Goal: Task Accomplishment & Management: Use online tool/utility

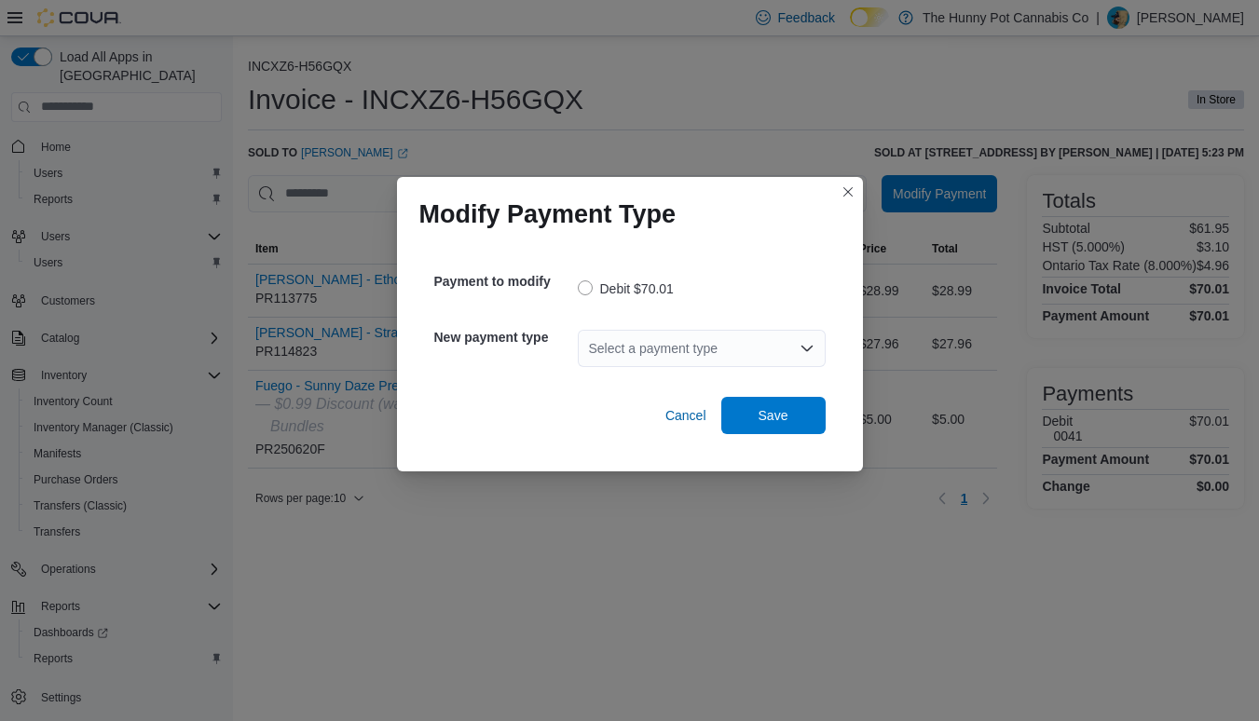
click at [624, 337] on div "Select a payment type" at bounding box center [702, 348] width 248 height 37
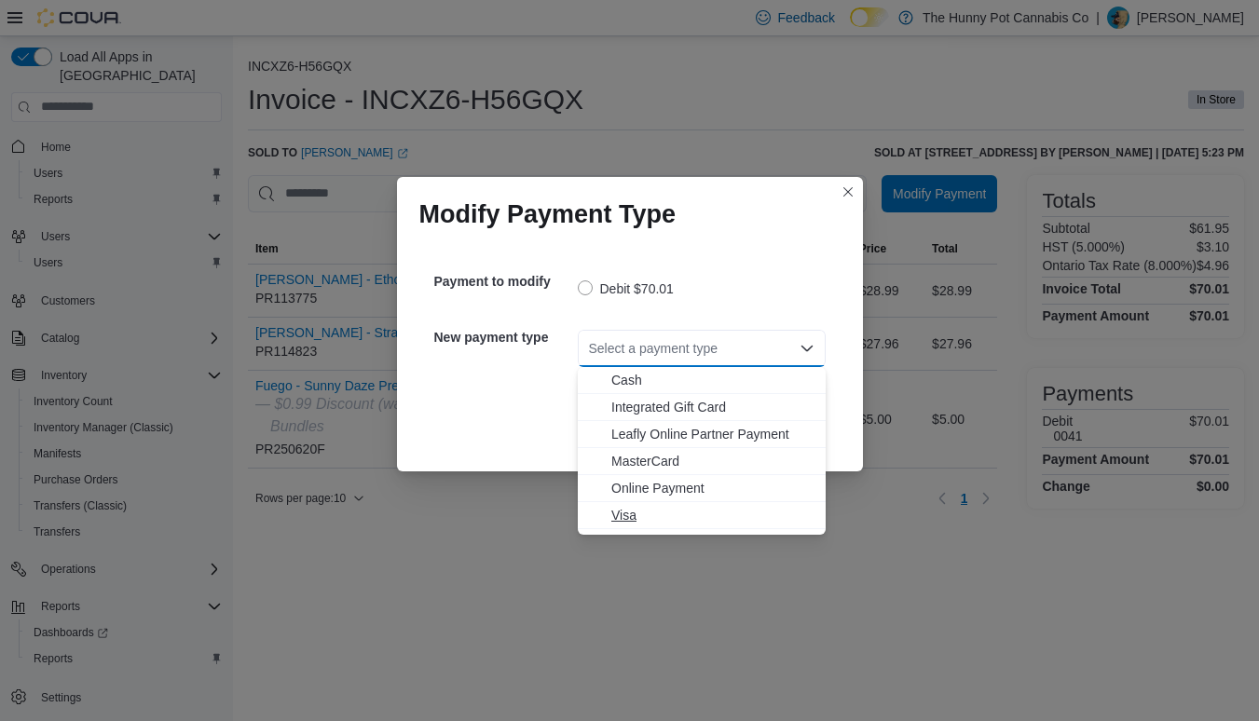
click at [624, 512] on span "Visa" at bounding box center [712, 515] width 203 height 19
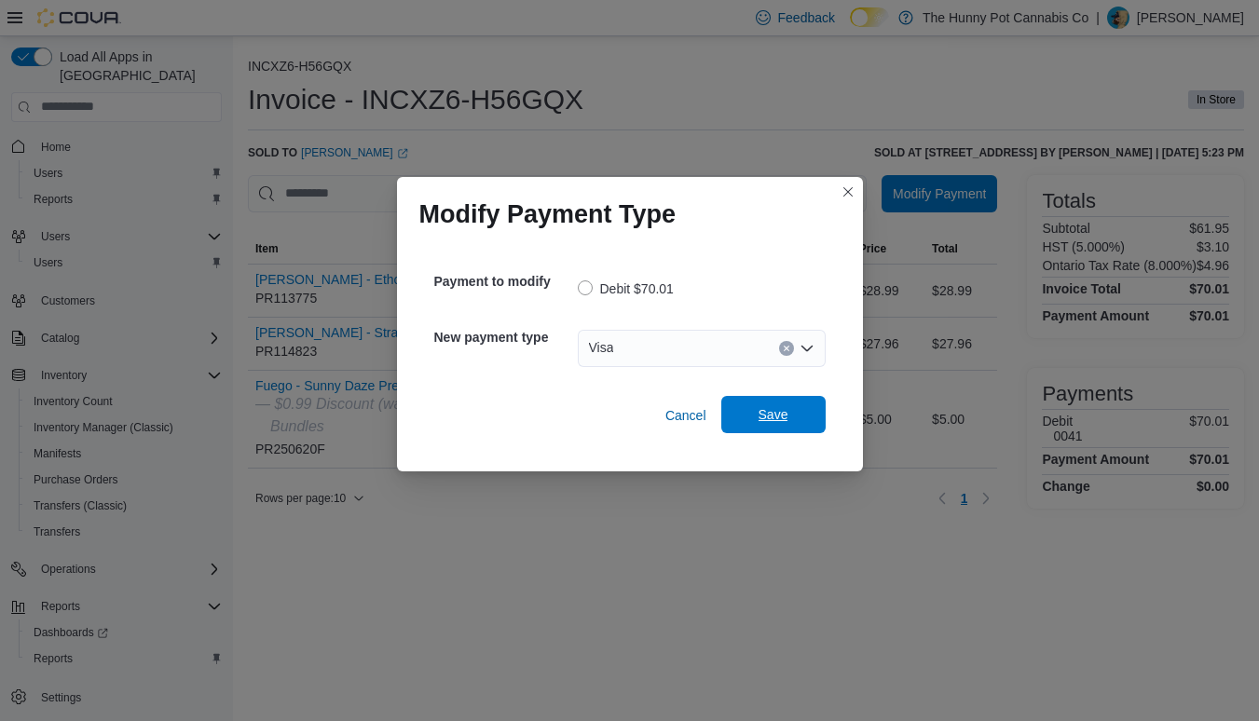
click at [758, 409] on span "Save" at bounding box center [773, 414] width 30 height 19
